Goal: Task Accomplishment & Management: Manage account settings

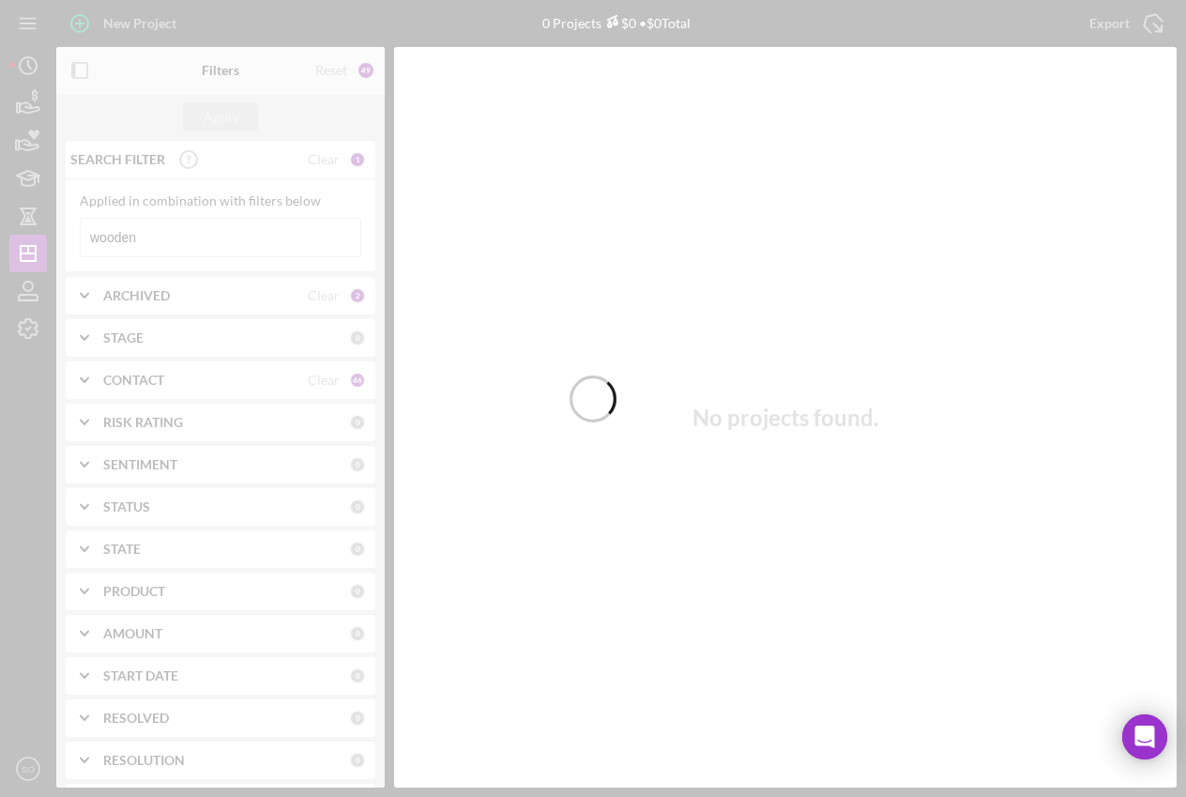
click at [28, 99] on div at bounding box center [593, 398] width 1186 height 797
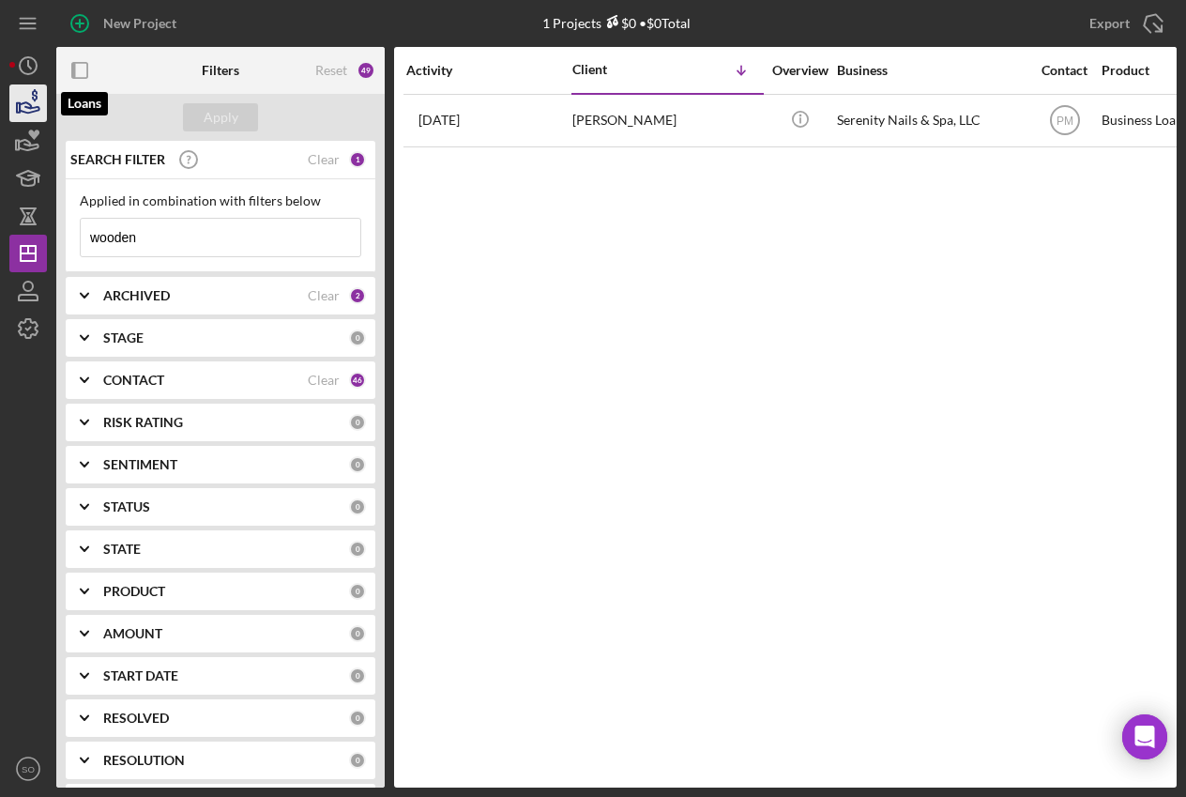
click at [41, 101] on icon "button" at bounding box center [28, 103] width 47 height 47
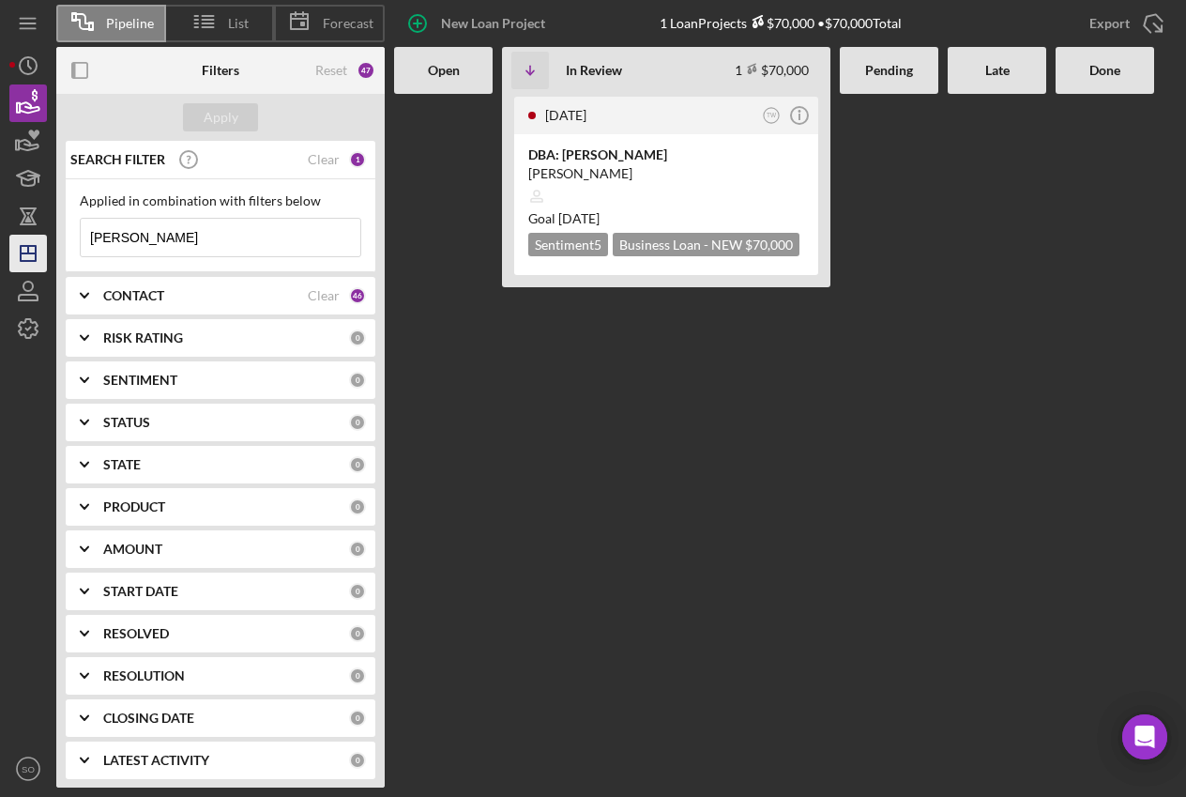
drag, startPoint x: 158, startPoint y: 240, endPoint x: 32, endPoint y: 240, distance: 125.8
click at [36, 240] on div "Pipeline List Forecast New Loan Project 1 Loan Projects $70,000 • $70,000 Total…" at bounding box center [593, 393] width 1168 height 787
type input "[PERSON_NAME]"
click at [707, 194] on div at bounding box center [666, 196] width 276 height 36
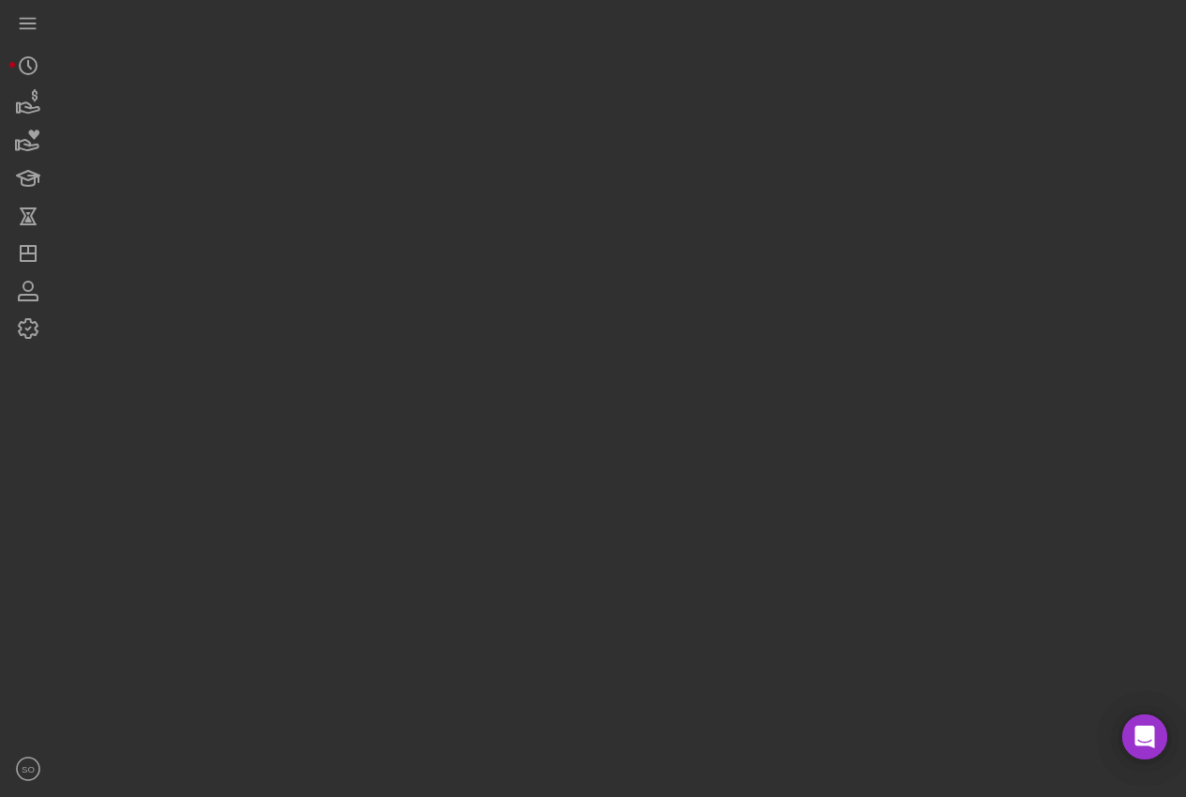
click at [707, 193] on div at bounding box center [616, 393] width 1121 height 787
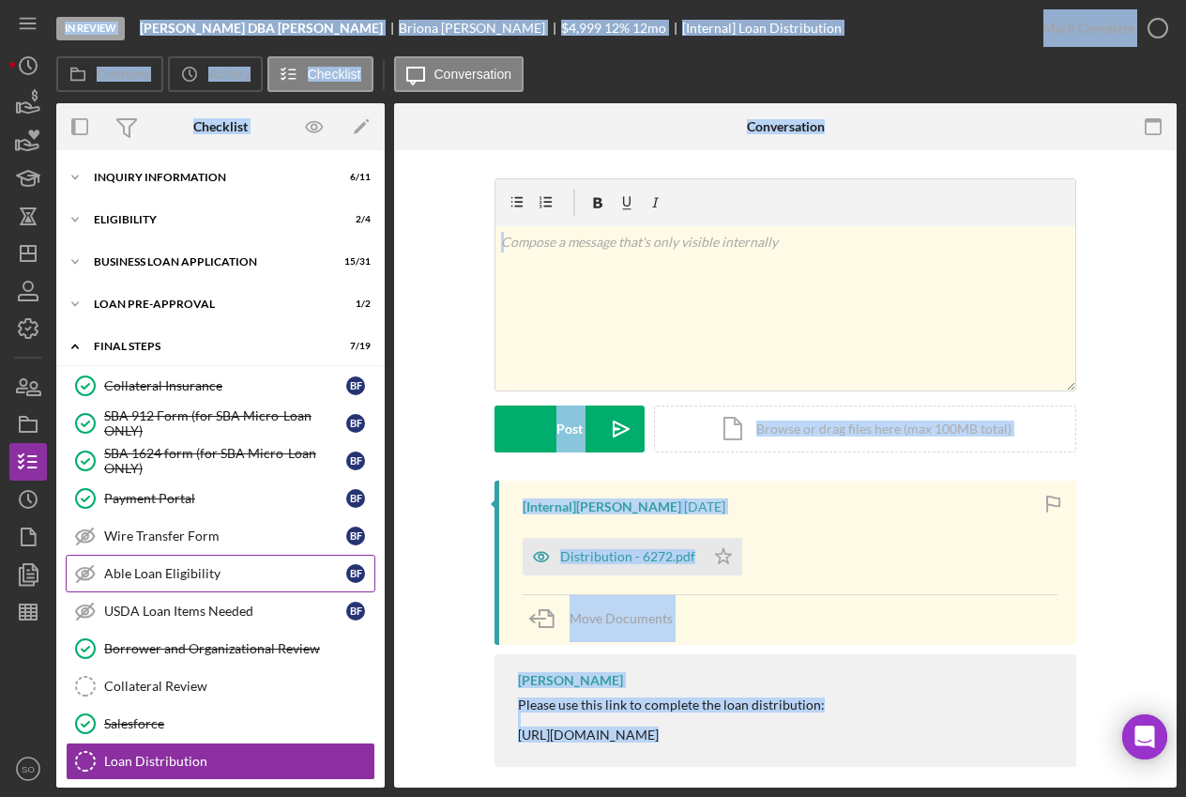
scroll to position [293, 0]
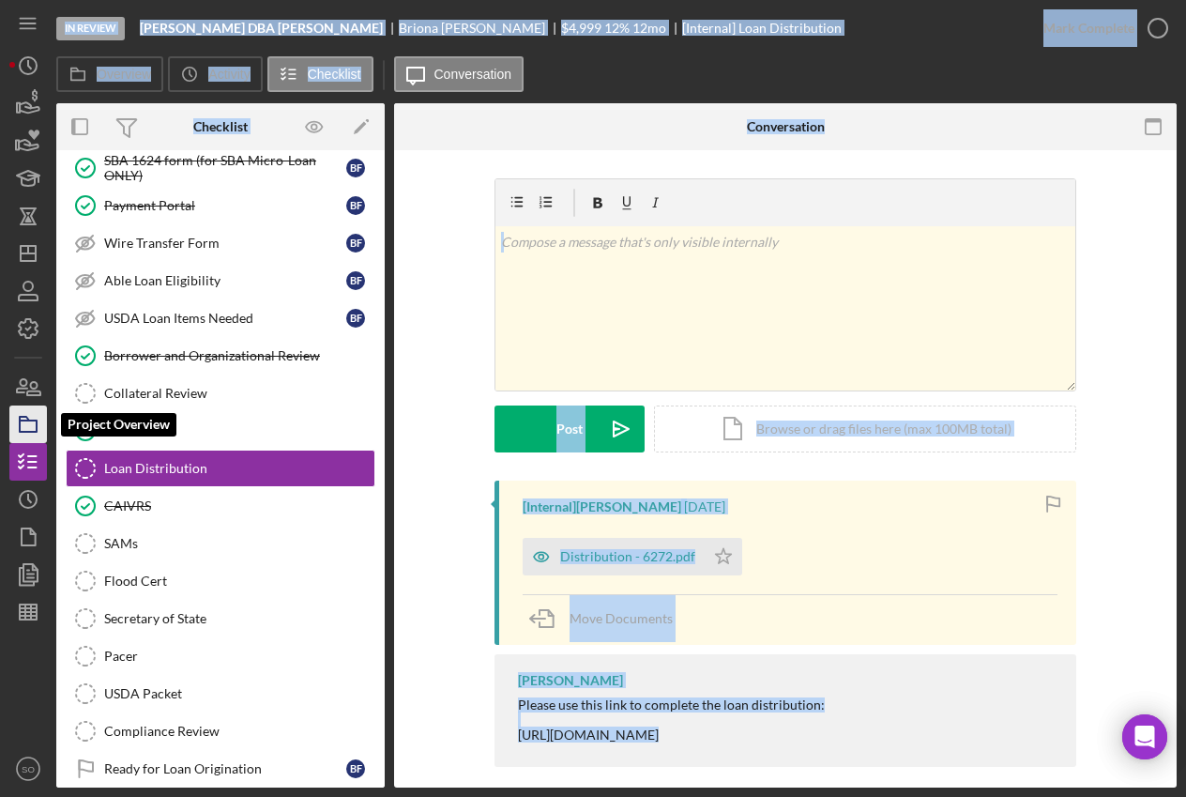
click at [35, 424] on icon "button" at bounding box center [28, 424] width 47 height 47
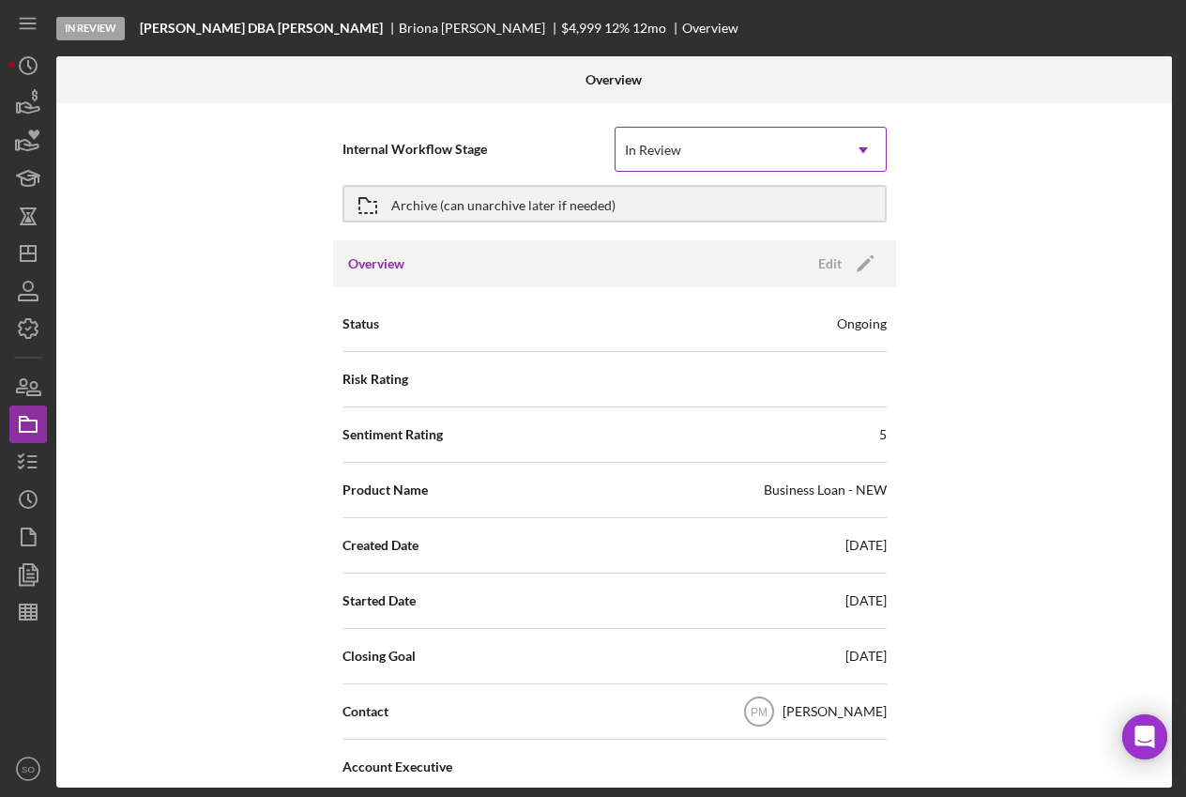
click at [860, 145] on icon "Icon/Dropdown Arrow" at bounding box center [863, 150] width 45 height 45
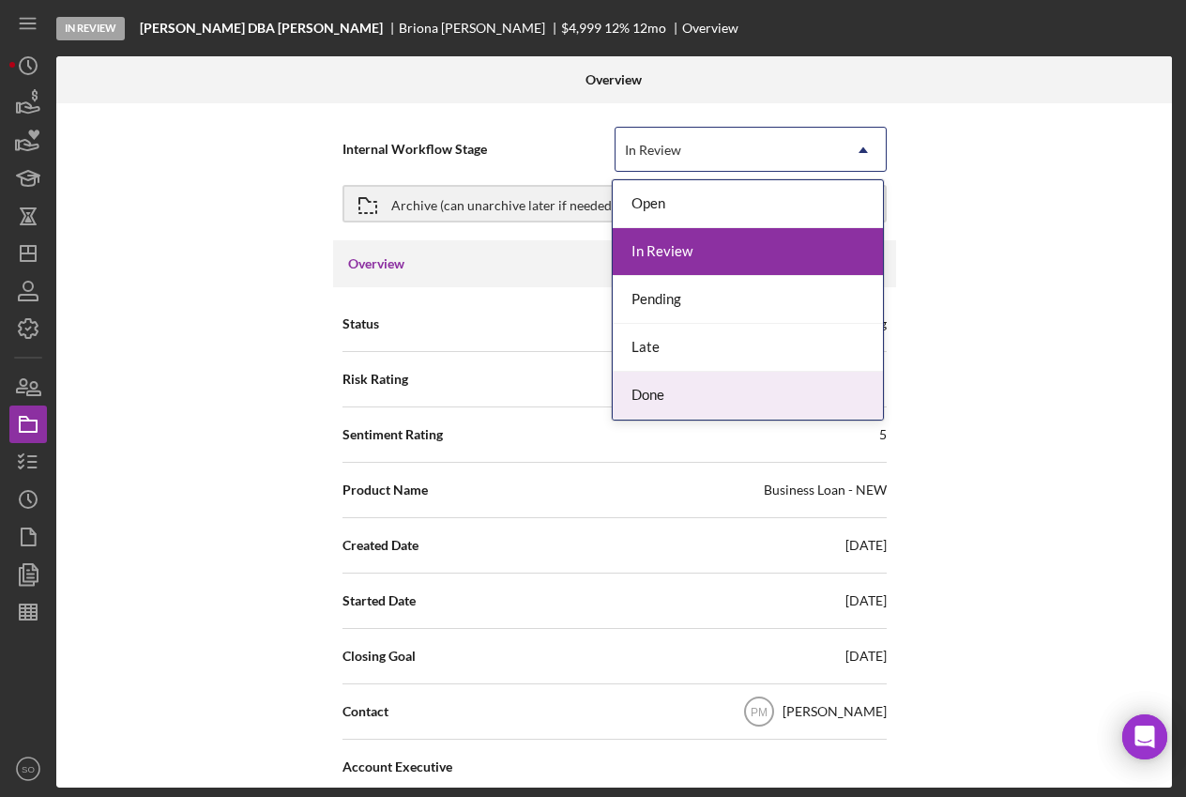
click at [681, 399] on div "Done" at bounding box center [748, 396] width 270 height 48
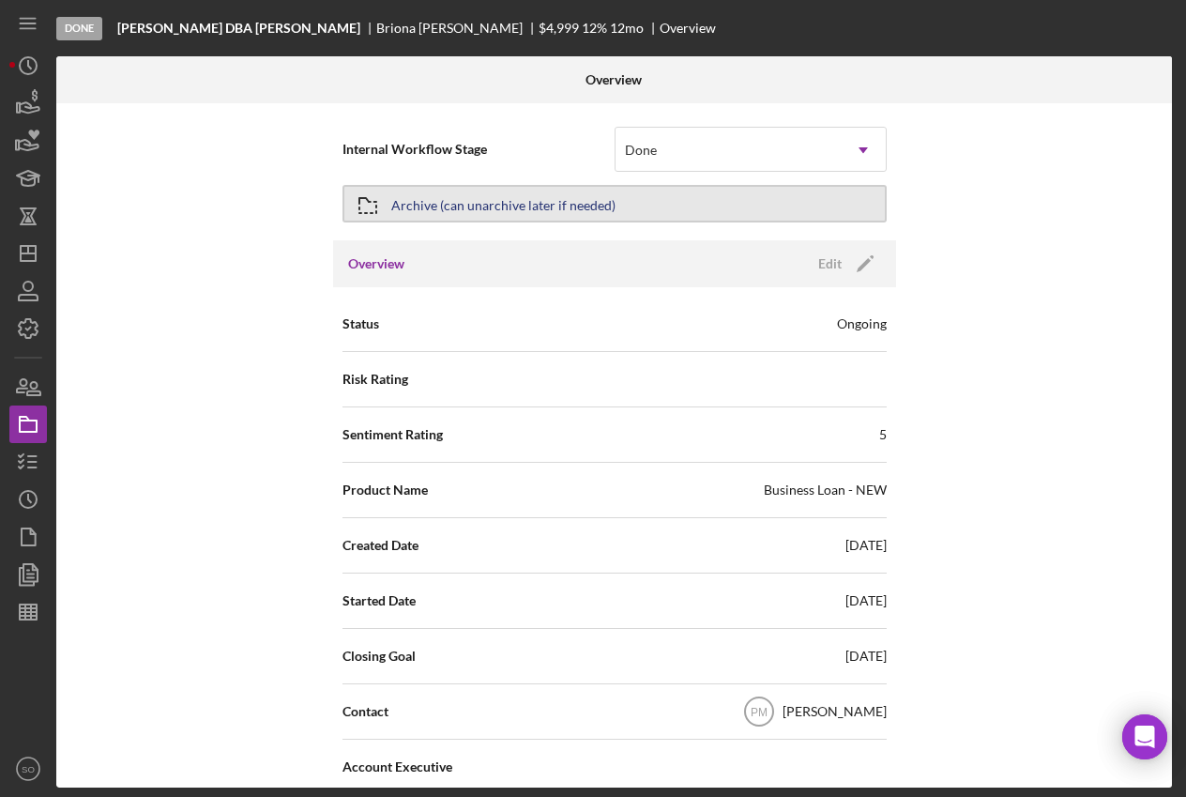
click at [783, 204] on button "Archive (can unarchive later if needed)" at bounding box center [615, 204] width 544 height 38
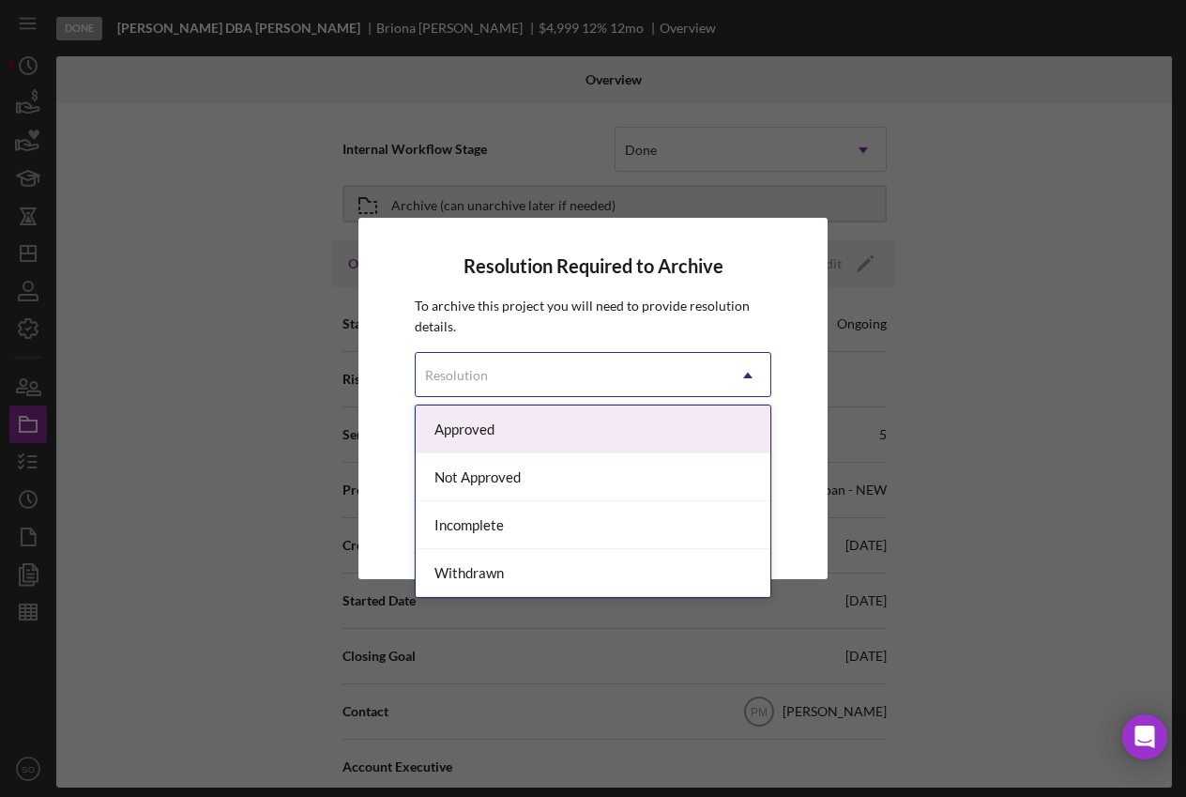
click at [741, 374] on icon "Icon/Dropdown Arrow" at bounding box center [747, 375] width 45 height 45
click at [585, 420] on div "Approved" at bounding box center [593, 429] width 354 height 48
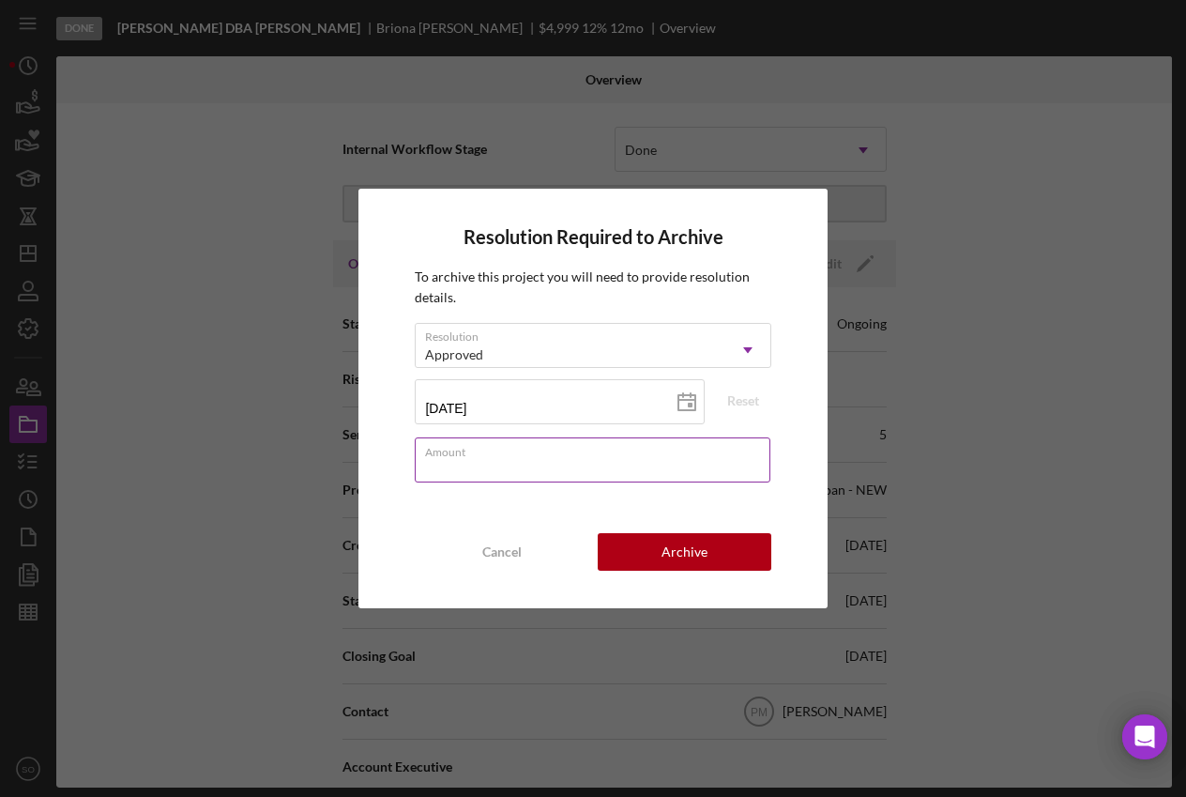
click at [624, 466] on input "Amount" at bounding box center [592, 459] width 355 height 45
type input "$0"
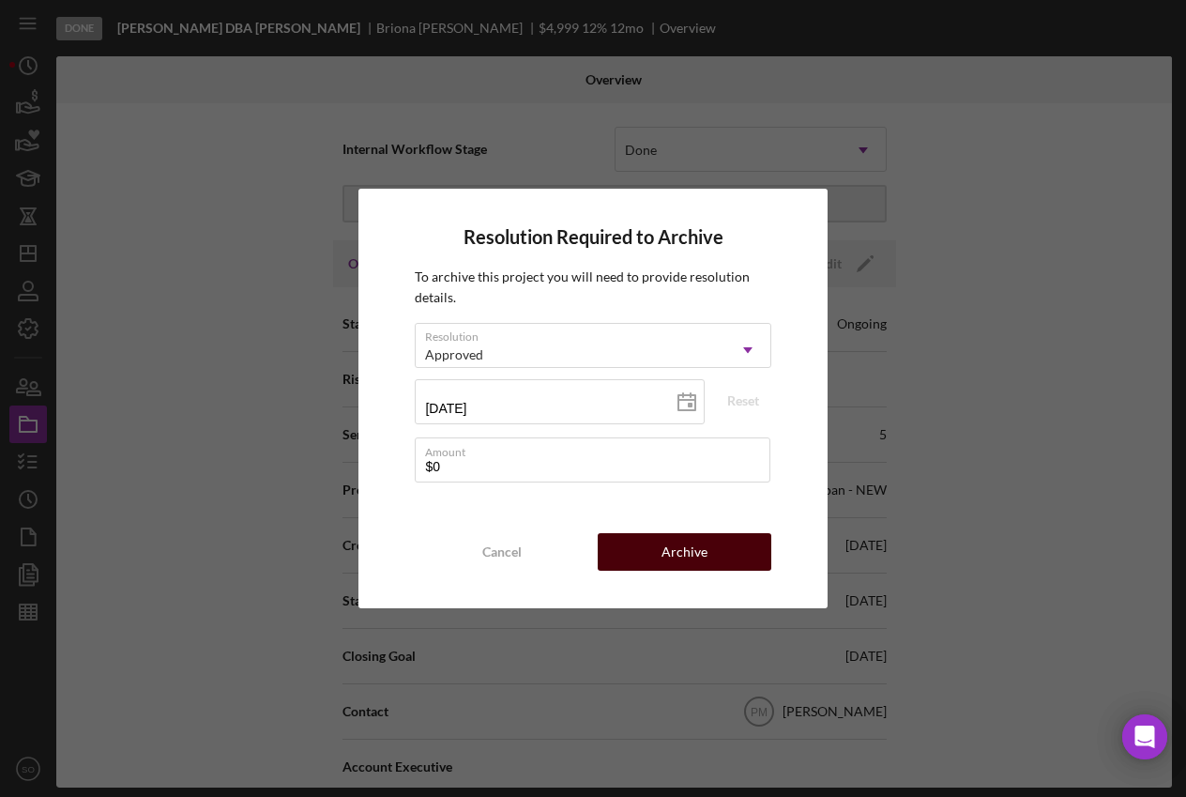
click at [681, 550] on div "Archive" at bounding box center [685, 552] width 46 height 38
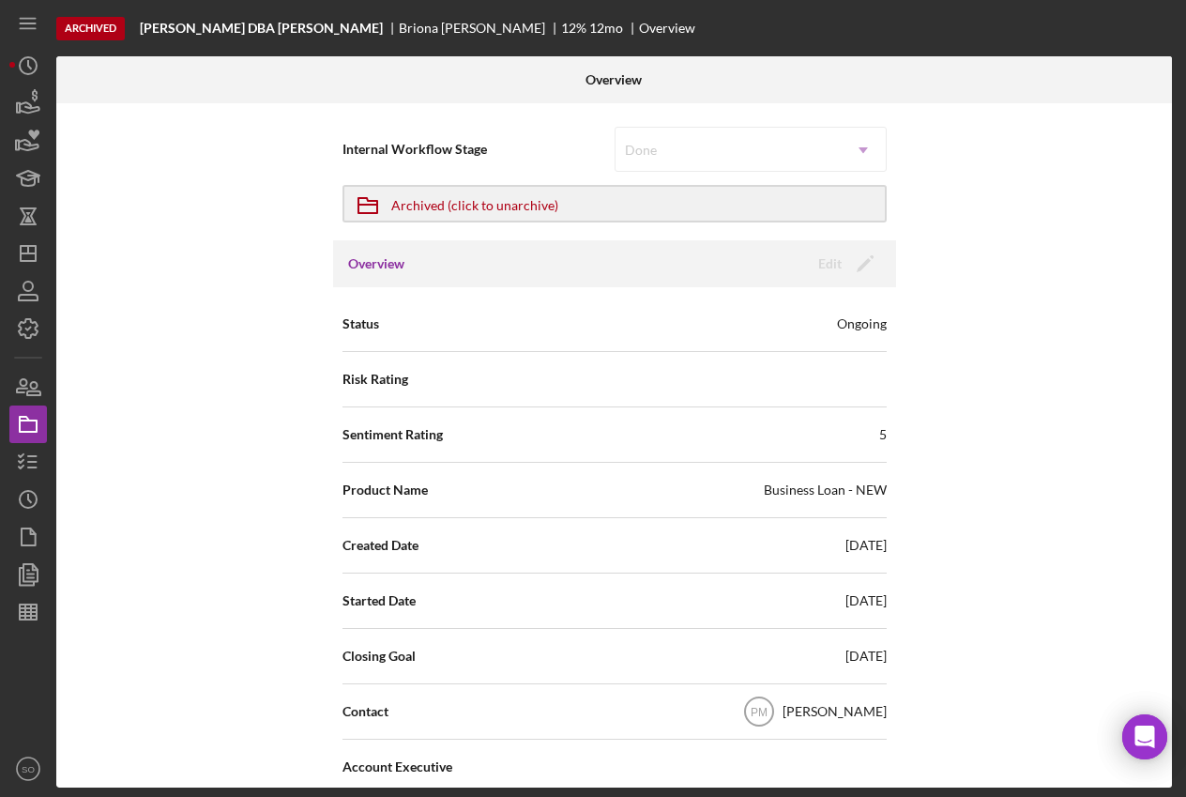
click at [1035, 298] on div "Internal Workflow Stage Done Icon/Dropdown Arrow Icon/Archived Archived (click …" at bounding box center [614, 445] width 1116 height 684
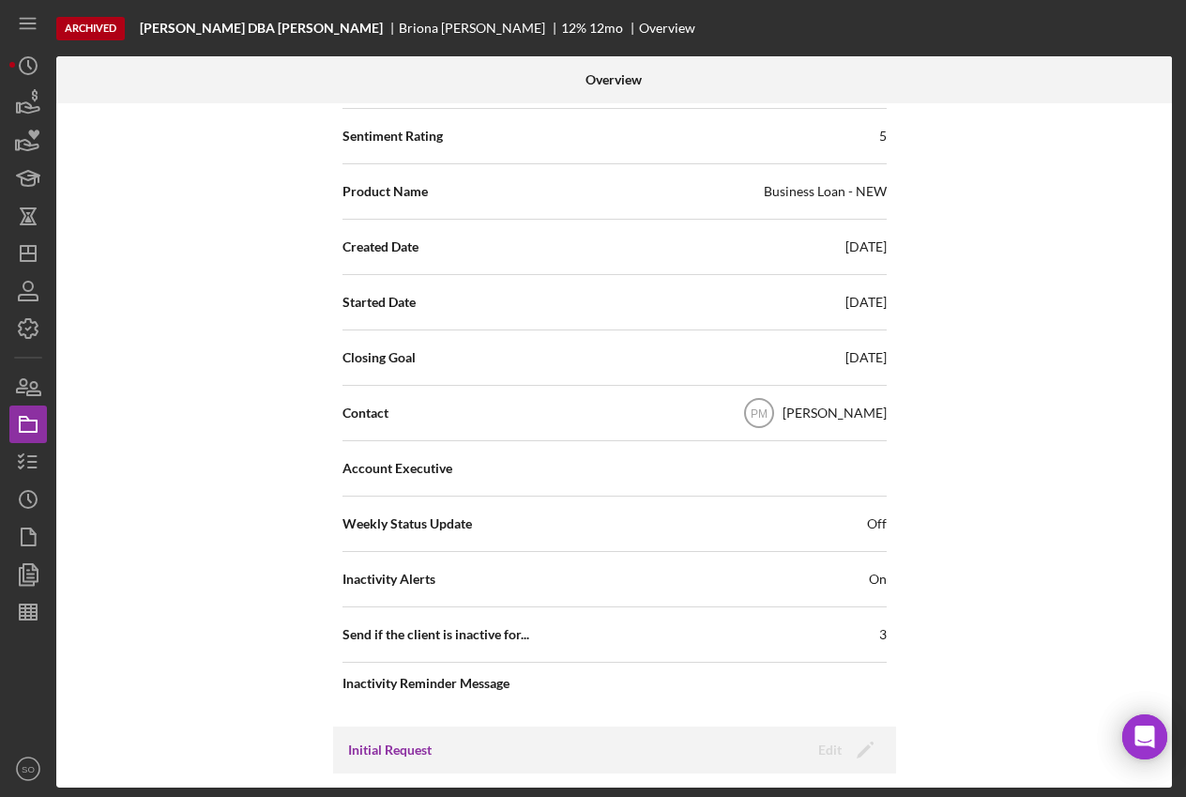
scroll to position [349, 0]
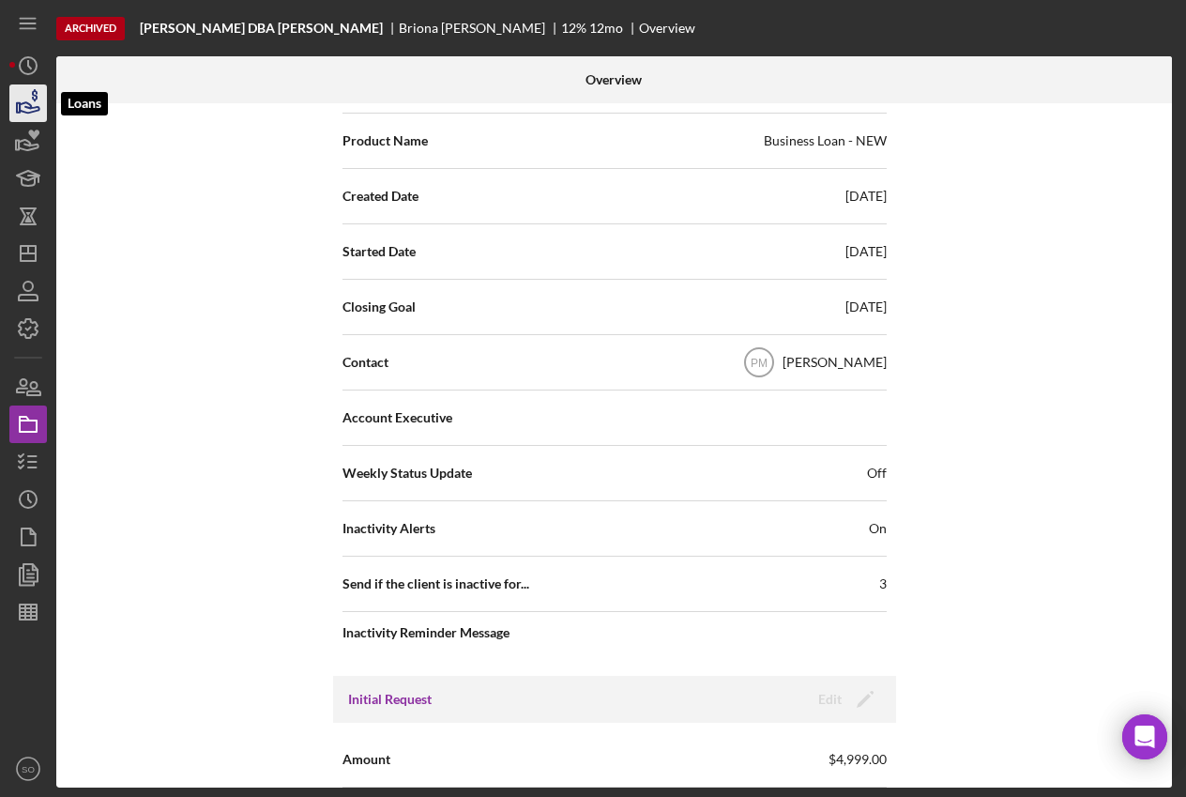
click at [34, 111] on icon "button" at bounding box center [30, 107] width 20 height 10
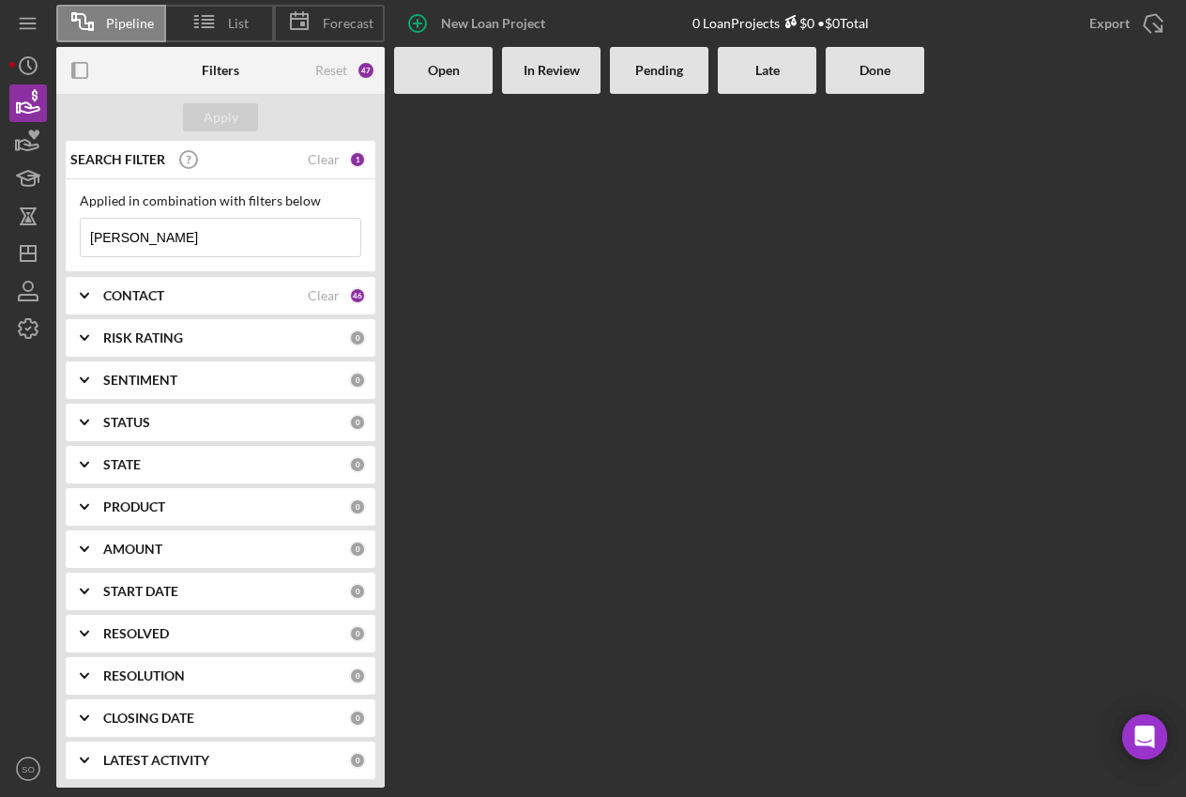
drag, startPoint x: 225, startPoint y: 241, endPoint x: 155, endPoint y: 189, distance: 87.8
click at [0, 235] on html "Pipeline List Forecast New Loan Project 0 Loan Projects $0 • $0 Total Export Ic…" at bounding box center [593, 398] width 1186 height 797
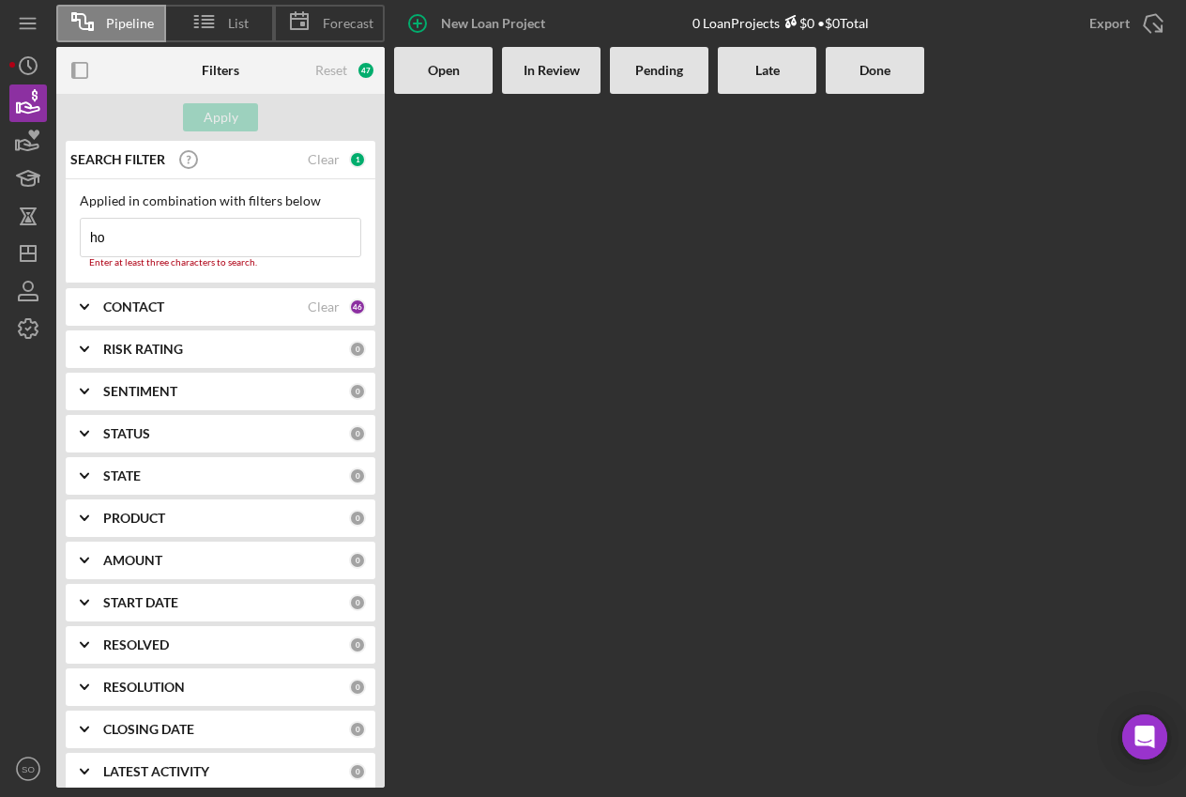
type input "h"
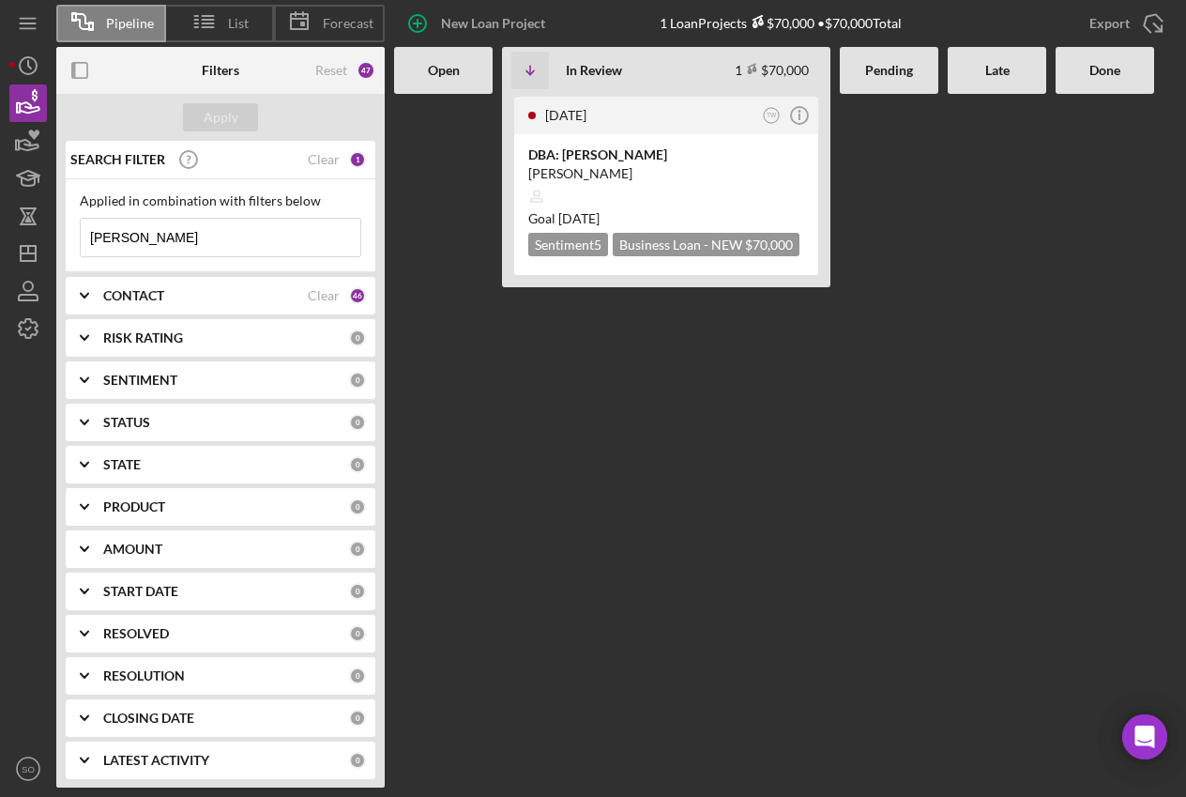
type input "[PERSON_NAME]"
click at [810, 440] on Review "[DATE] TW Icon/Info DBA: [PERSON_NAME] [PERSON_NAME] Goal [DATE] Sentiment 5 Bu…" at bounding box center [666, 441] width 328 height 694
